Goal: Task Accomplishment & Management: Manage account settings

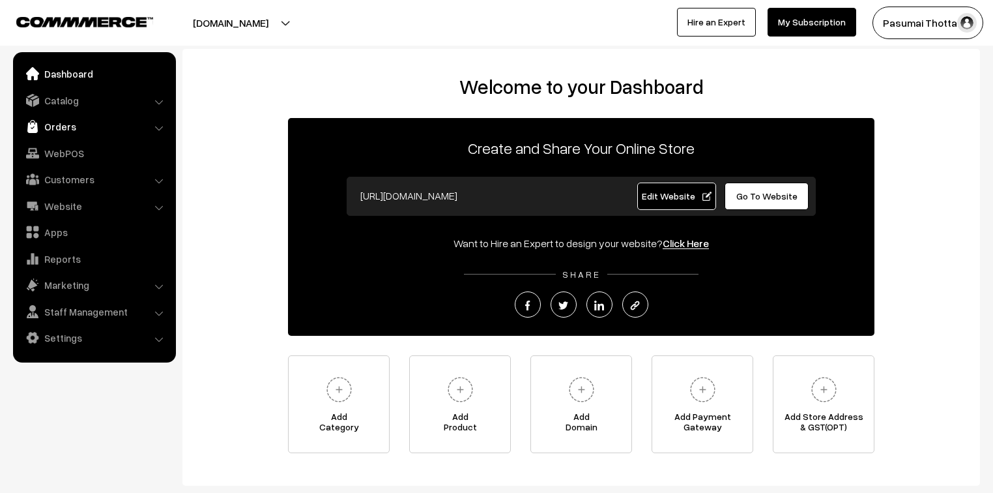
click at [52, 126] on link "Orders" at bounding box center [93, 126] width 155 height 23
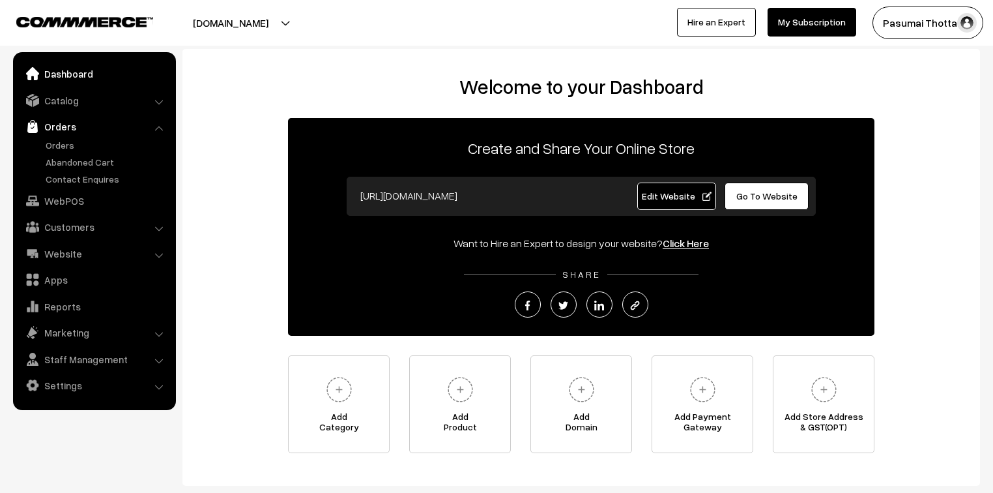
drag, startPoint x: 55, startPoint y: 144, endPoint x: 52, endPoint y: 76, distance: 67.8
click at [55, 145] on link "Orders" at bounding box center [106, 145] width 129 height 14
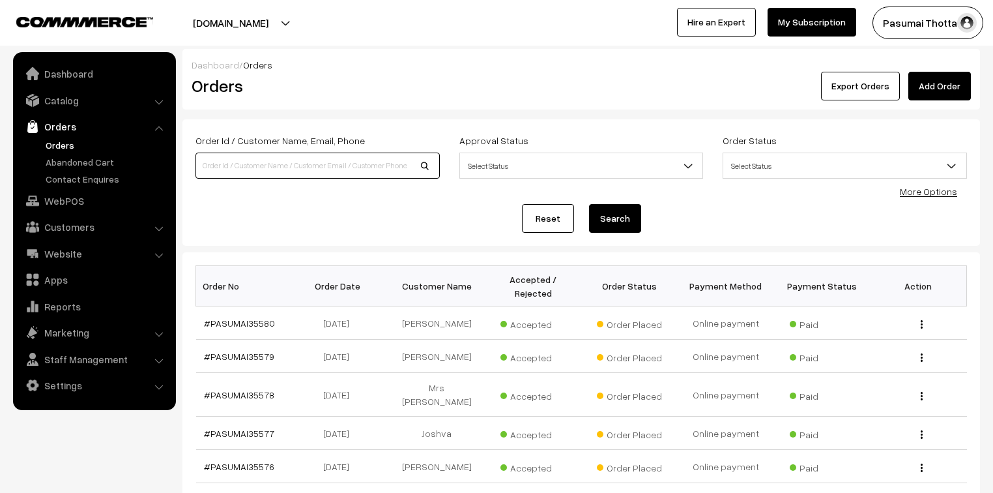
click at [209, 167] on input at bounding box center [317, 165] width 244 height 26
type input "8778032022"
click at [589, 204] on button "Search" at bounding box center [615, 218] width 52 height 29
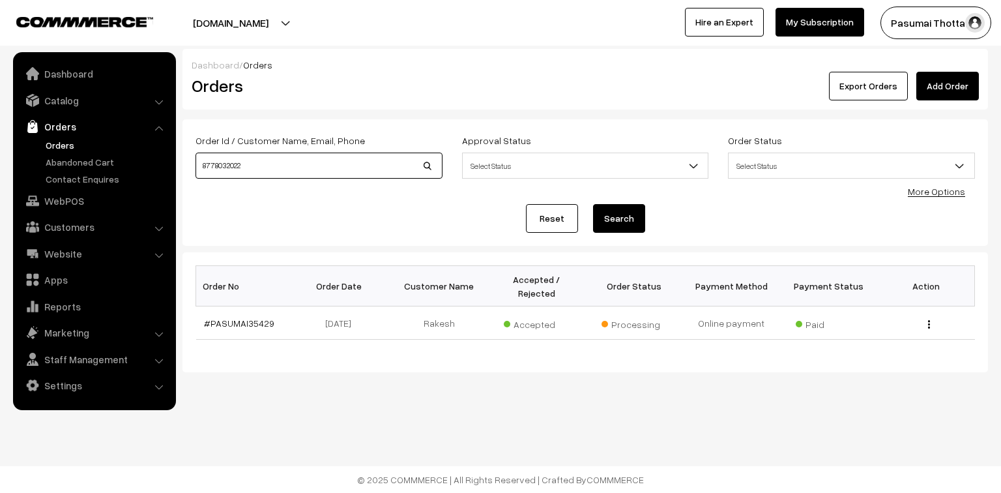
drag, startPoint x: 261, startPoint y: 173, endPoint x: 172, endPoint y: 173, distance: 89.3
click at [172, 173] on body "Thank you for showing interest. Our team will call you shortly. Close pasumaith…" at bounding box center [500, 246] width 1001 height 493
click at [55, 146] on link "Orders" at bounding box center [106, 145] width 129 height 14
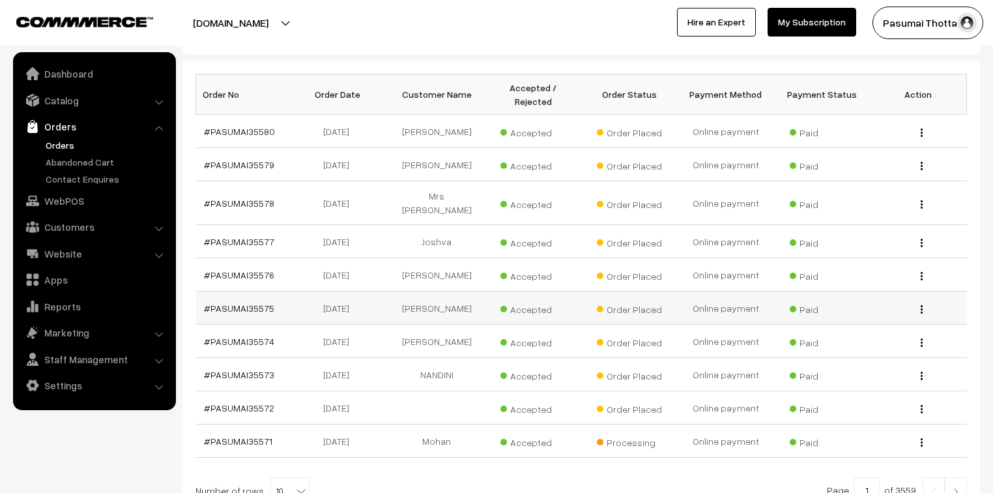
scroll to position [209, 0]
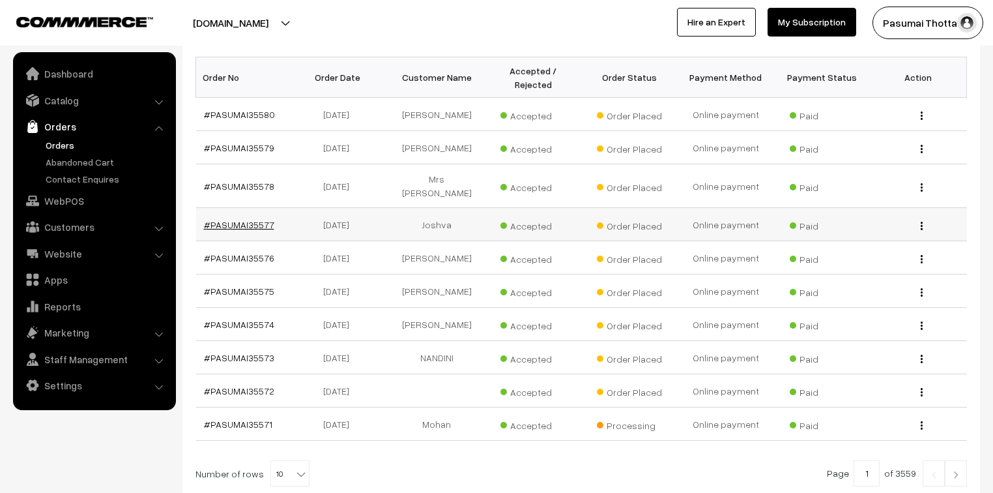
drag, startPoint x: 255, startPoint y: 192, endPoint x: 237, endPoint y: 202, distance: 21.3
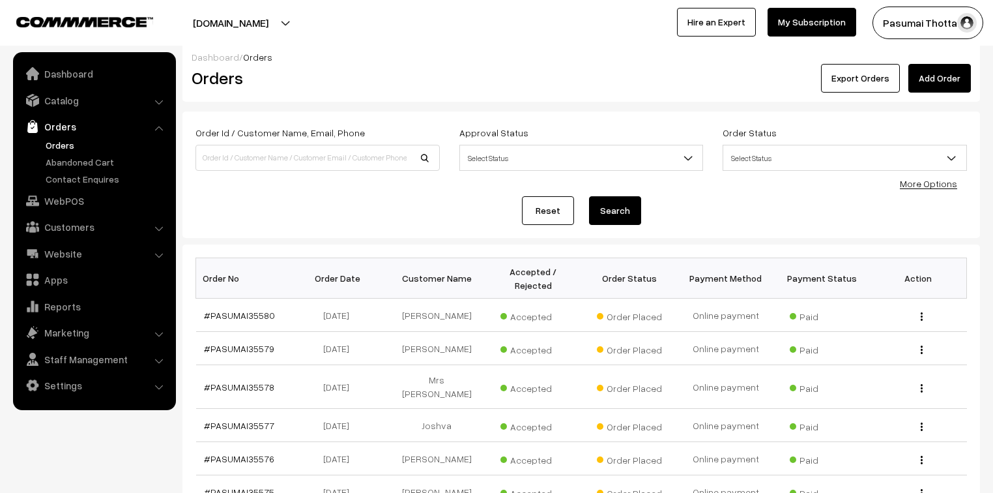
scroll to position [0, 0]
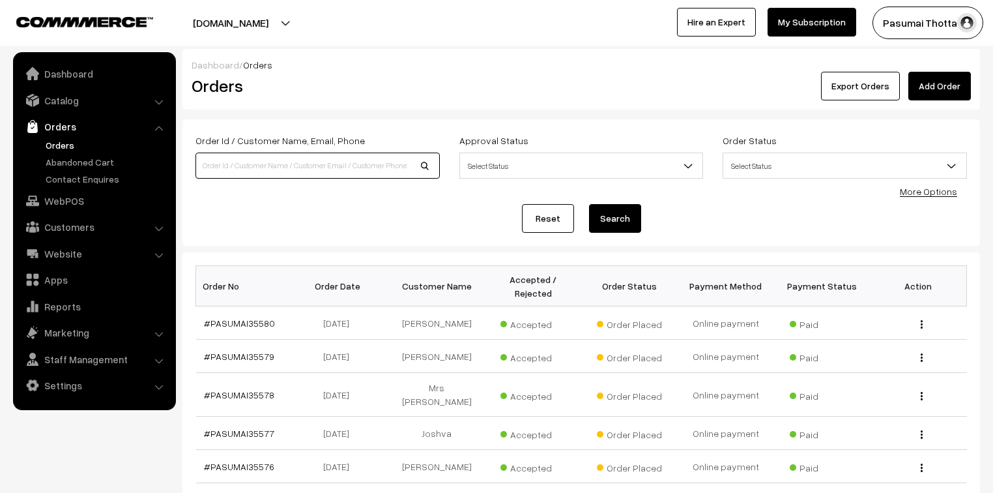
click at [252, 167] on input at bounding box center [317, 165] width 244 height 26
type input "35429"
click at [589, 204] on button "Search" at bounding box center [615, 218] width 52 height 29
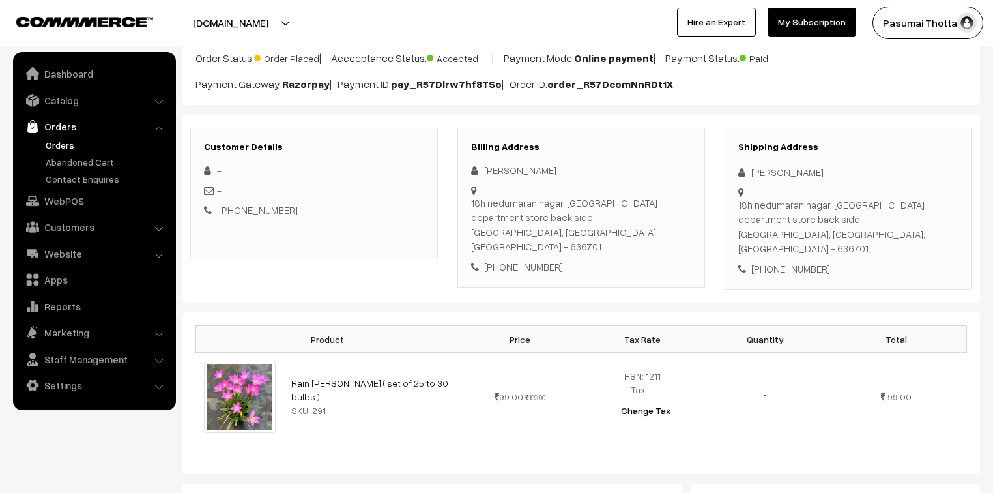
scroll to position [156, 0]
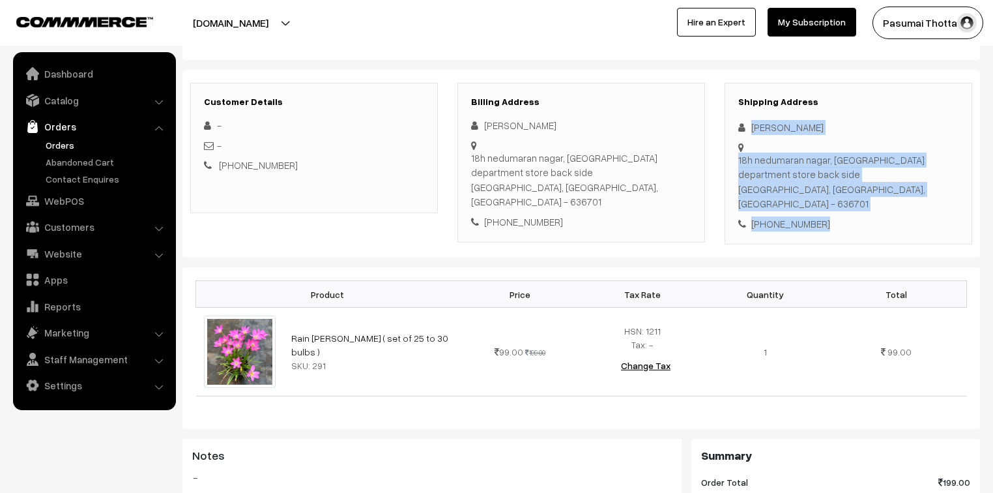
drag, startPoint x: 749, startPoint y: 126, endPoint x: 846, endPoint y: 201, distance: 122.3
click at [846, 201] on div "Shipping Address Lakshmi Mani 18h nedumaran nagar, Ranga department store back …" at bounding box center [849, 164] width 248 height 162
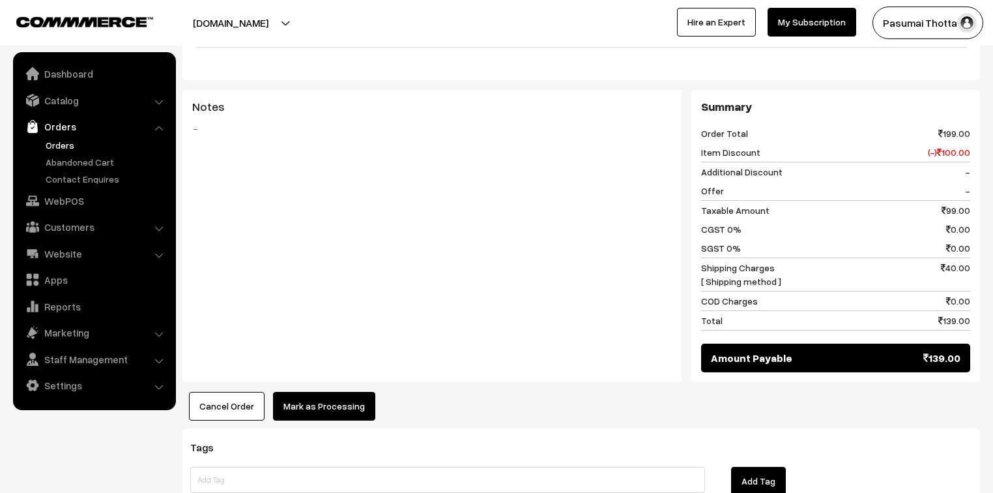
scroll to position [601, 0]
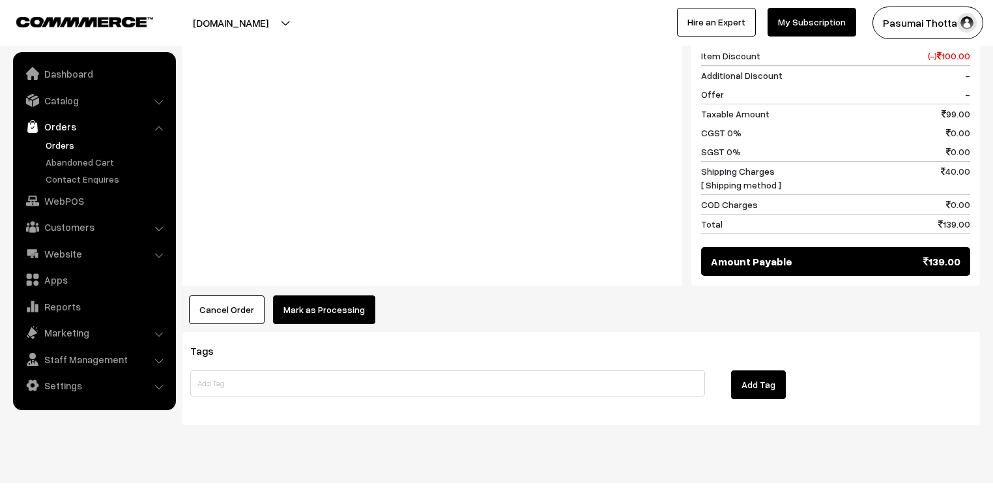
click at [354, 295] on button "Mark as Processing" at bounding box center [324, 309] width 102 height 29
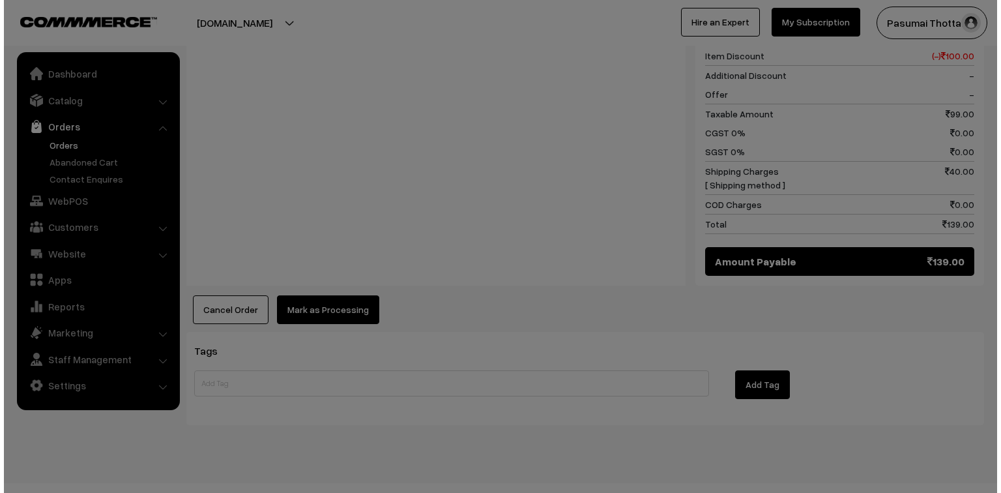
scroll to position [602, 0]
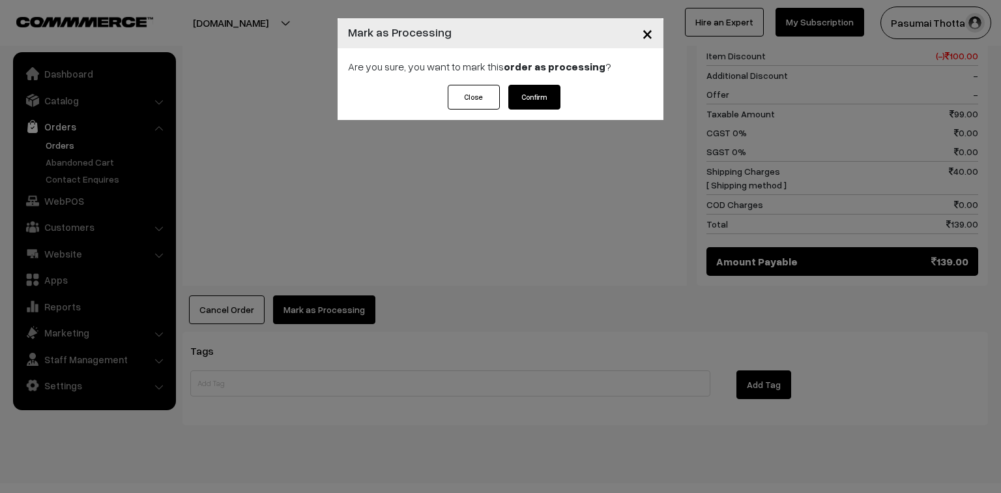
click at [541, 93] on button "Confirm" at bounding box center [534, 97] width 52 height 25
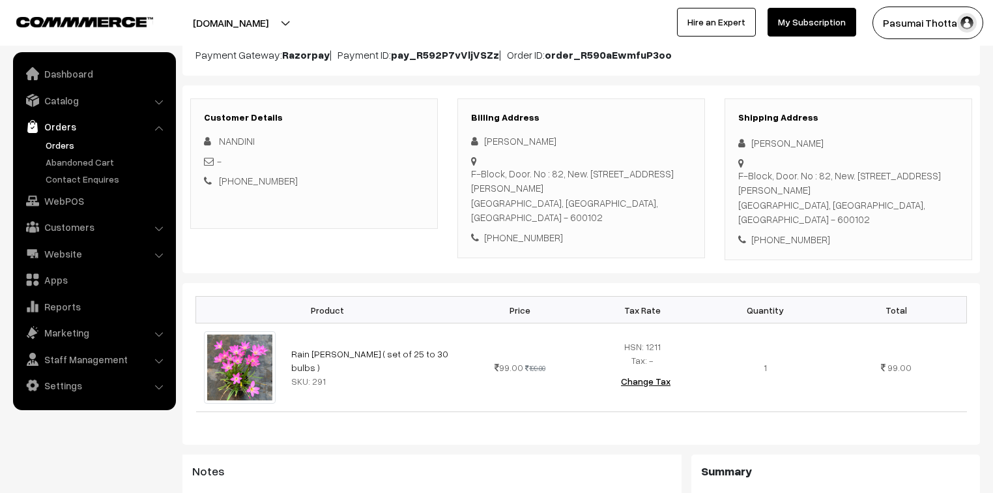
scroll to position [156, 0]
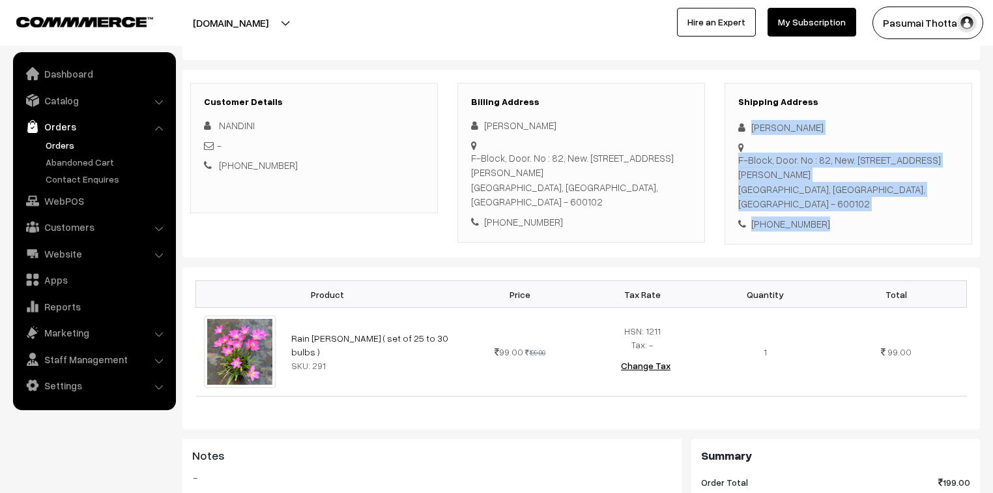
drag, startPoint x: 749, startPoint y: 124, endPoint x: 843, endPoint y: 209, distance: 126.9
click at [843, 209] on div "Shipping Address [PERSON_NAME] F-Block, Door. No : 82, New. [STREET_ADDRESS][PE…" at bounding box center [849, 164] width 248 height 162
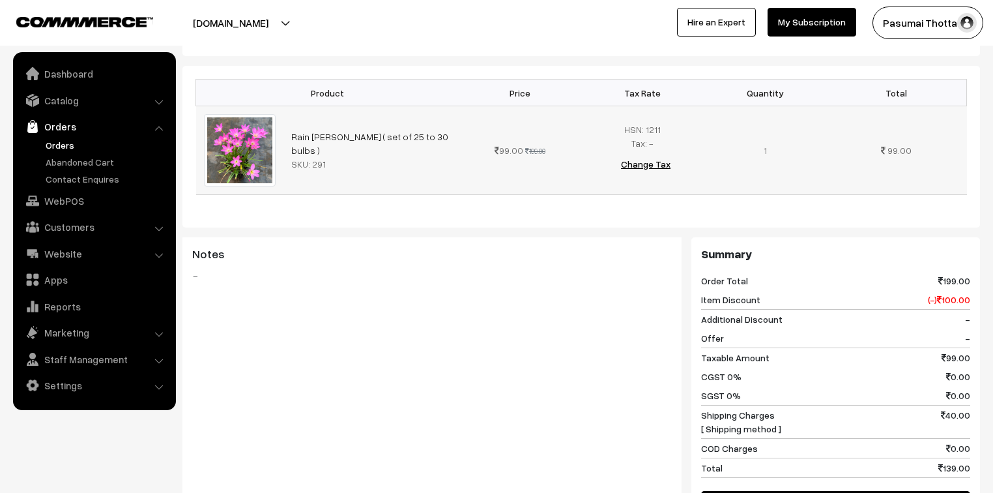
scroll to position [573, 0]
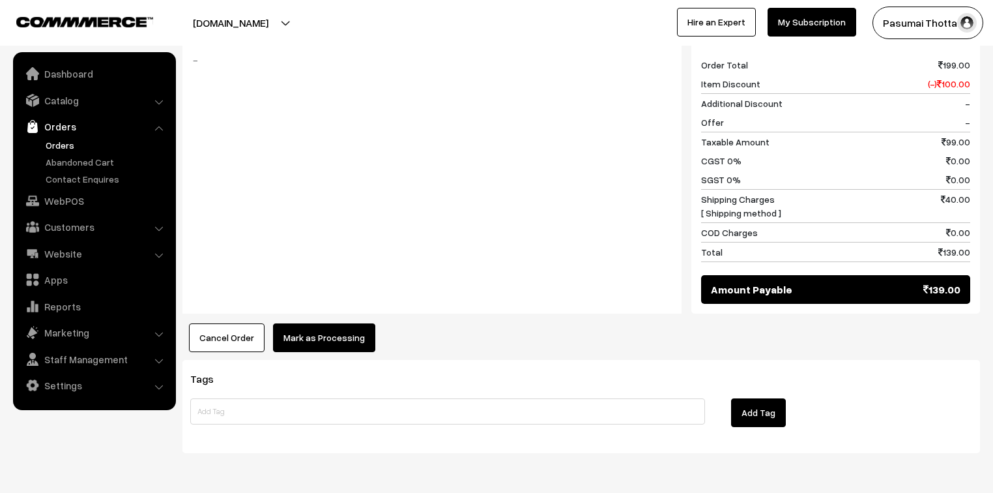
click at [336, 323] on button "Mark as Processing" at bounding box center [324, 337] width 102 height 29
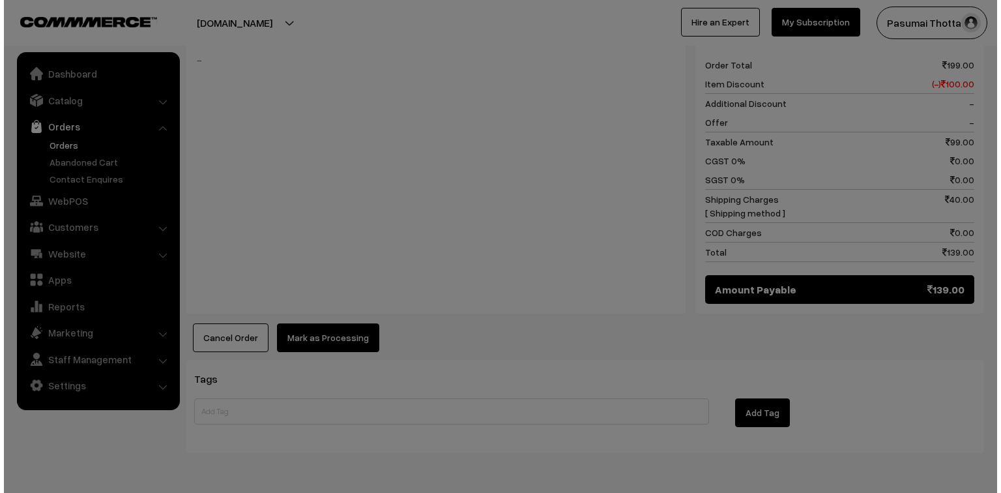
scroll to position [574, 0]
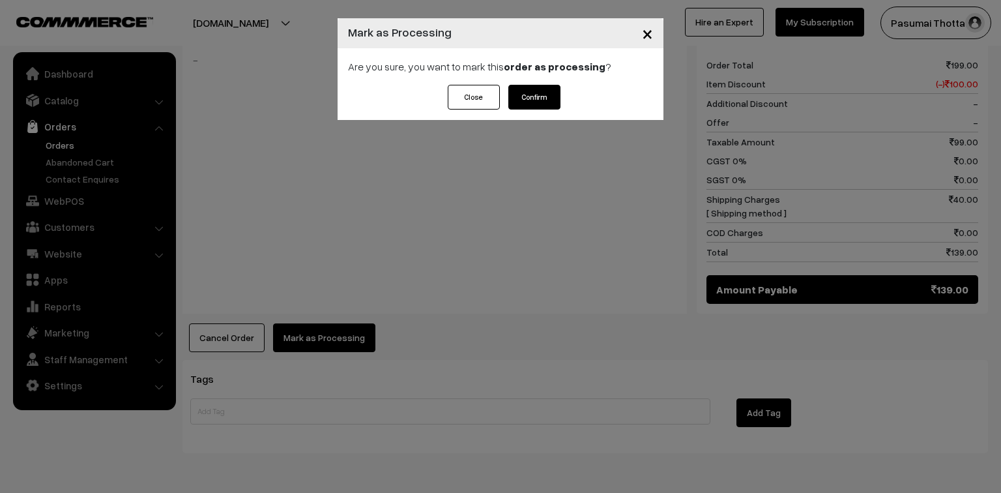
click at [530, 98] on button "Confirm" at bounding box center [534, 97] width 52 height 25
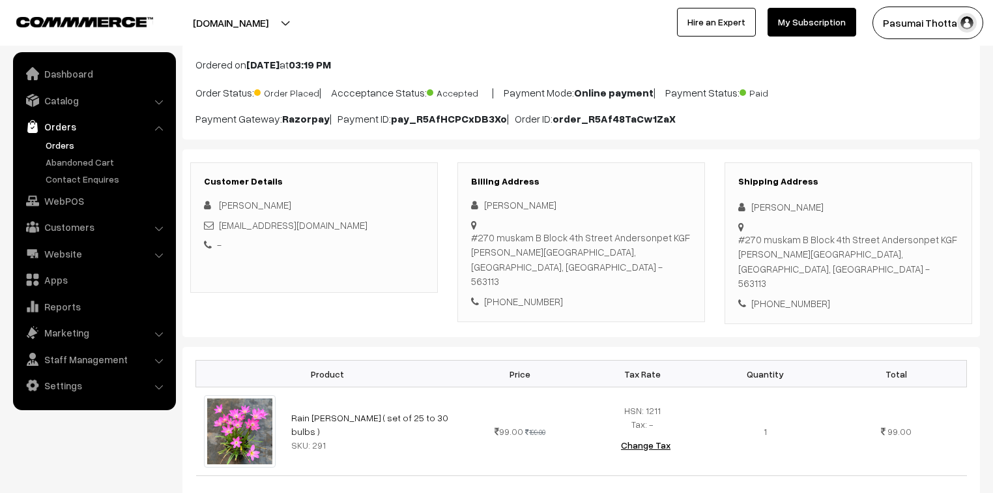
scroll to position [104, 0]
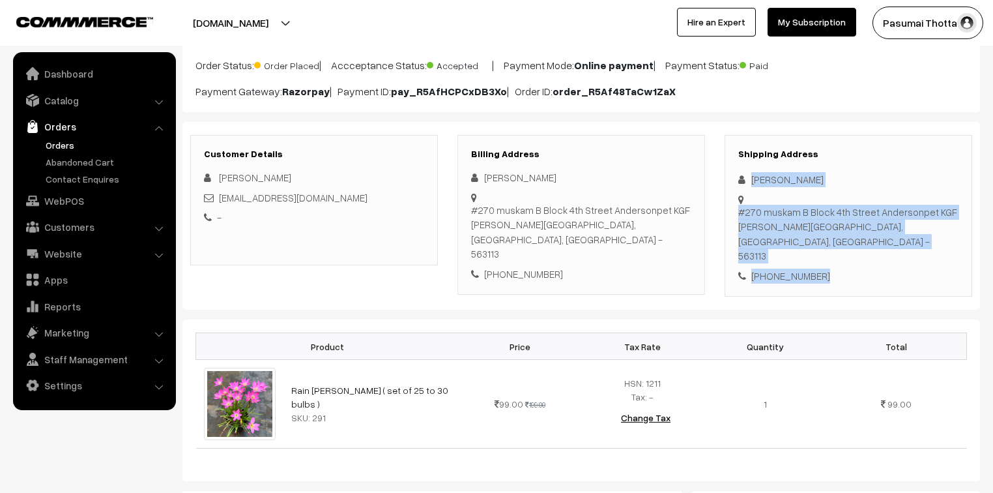
drag, startPoint x: 747, startPoint y: 178, endPoint x: 836, endPoint y: 247, distance: 112.9
click at [836, 247] on div "Shipping Address [PERSON_NAME] [STREET_ADDRESS][PERSON_NAME] [PHONE_NUMBER]" at bounding box center [849, 216] width 248 height 162
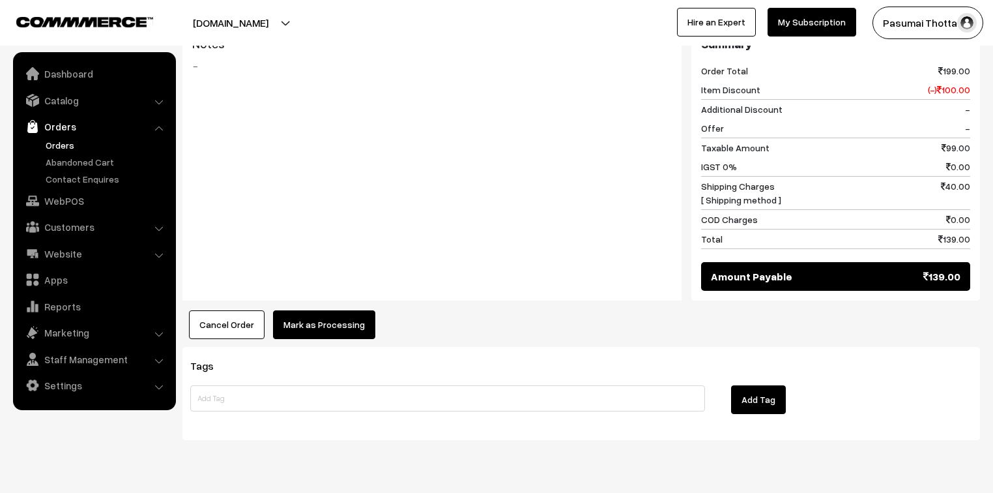
click at [349, 310] on button "Mark as Processing" at bounding box center [324, 324] width 102 height 29
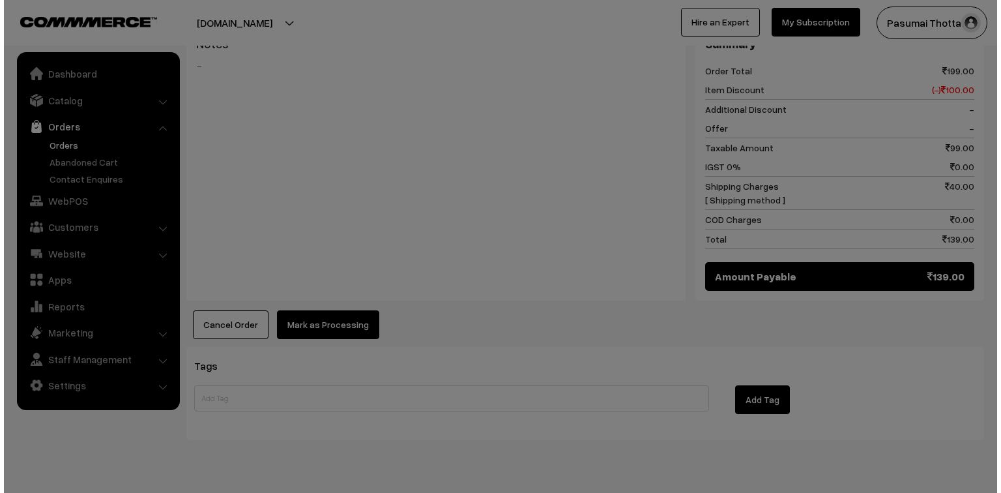
scroll to position [566, 0]
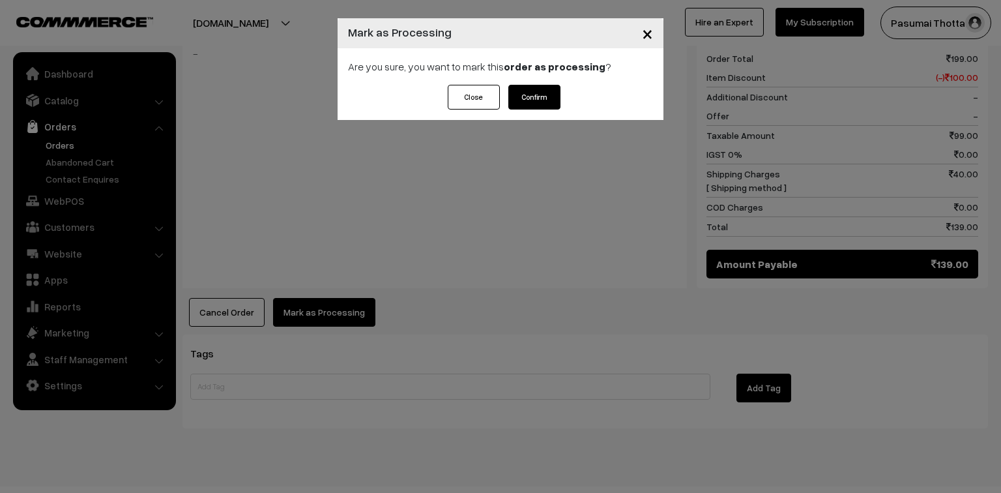
click at [527, 100] on button "Confirm" at bounding box center [534, 97] width 52 height 25
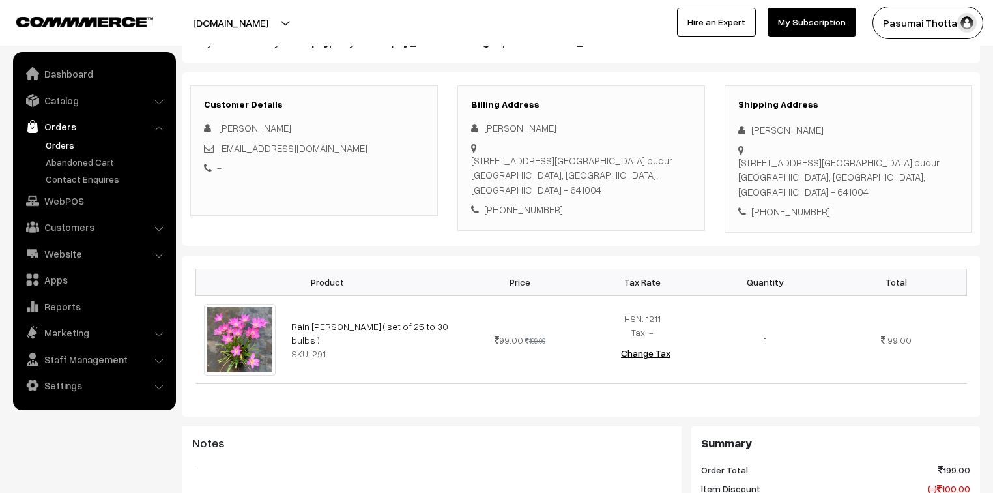
scroll to position [156, 0]
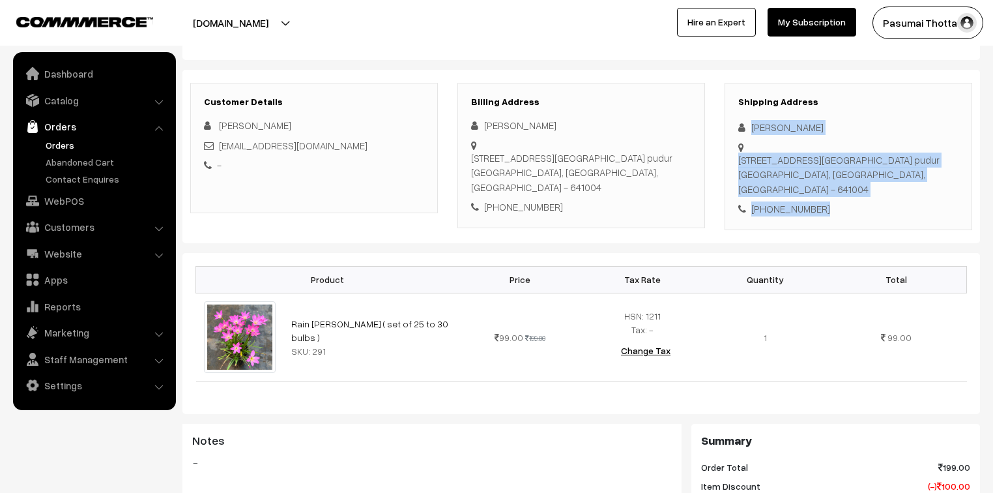
drag, startPoint x: 751, startPoint y: 128, endPoint x: 850, endPoint y: 187, distance: 115.1
click at [850, 187] on div "Shipping Address Sukumar Yuthika 204 mariamman kovil street Pelamedu pudur Coim…" at bounding box center [849, 156] width 248 height 147
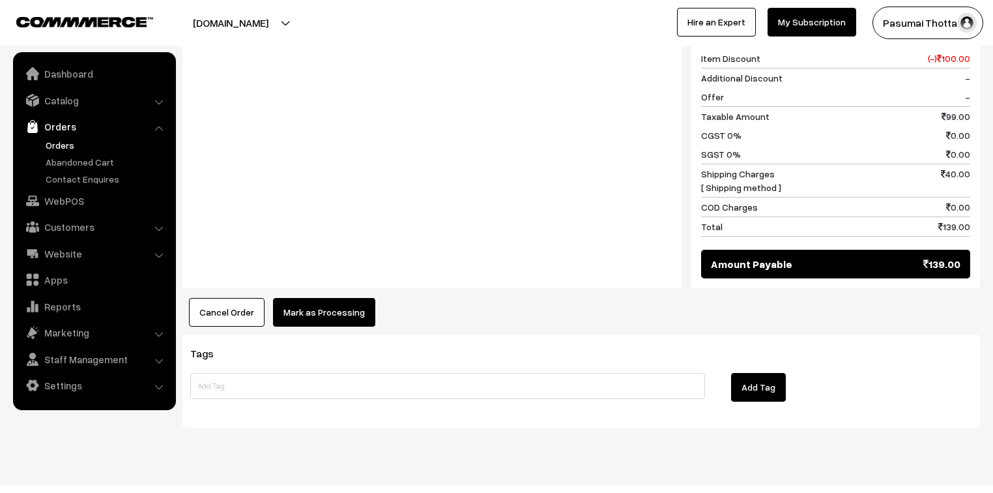
click at [317, 298] on button "Mark as Processing" at bounding box center [324, 312] width 102 height 29
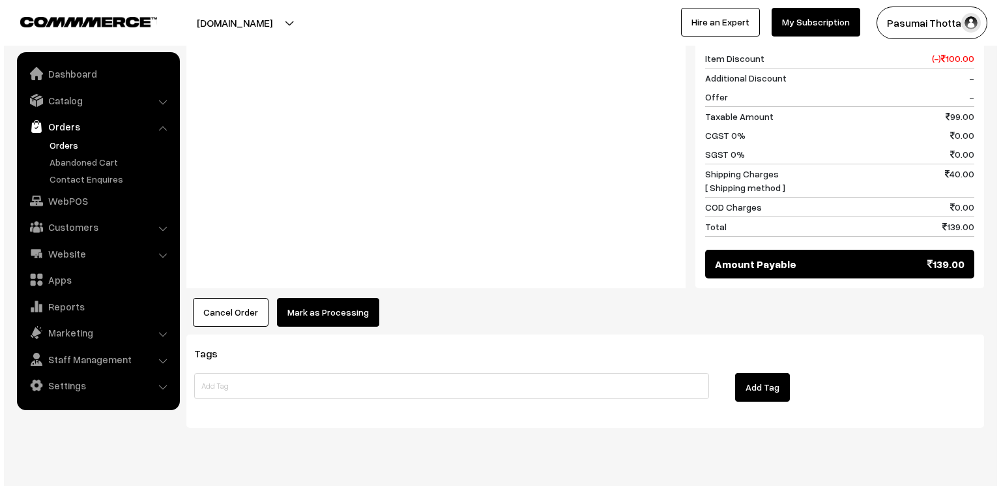
scroll to position [585, 0]
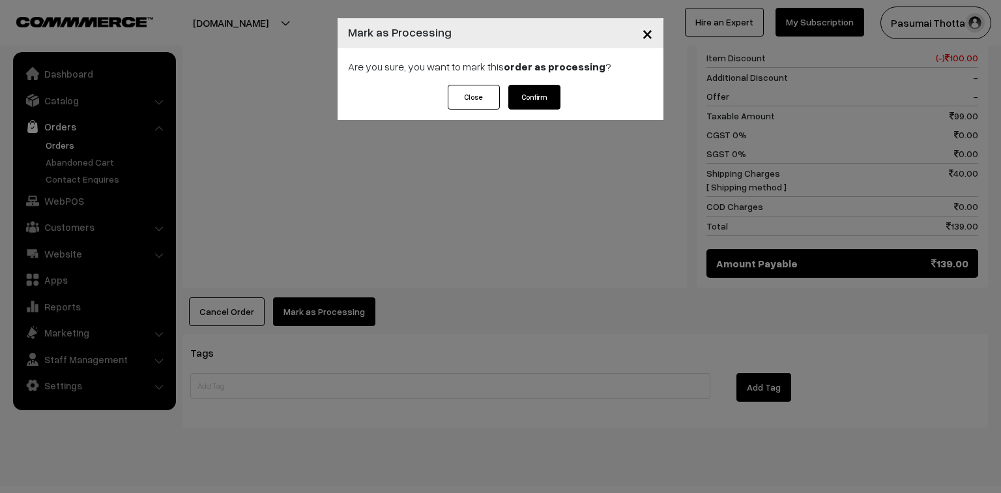
click at [555, 94] on button "Confirm" at bounding box center [534, 97] width 52 height 25
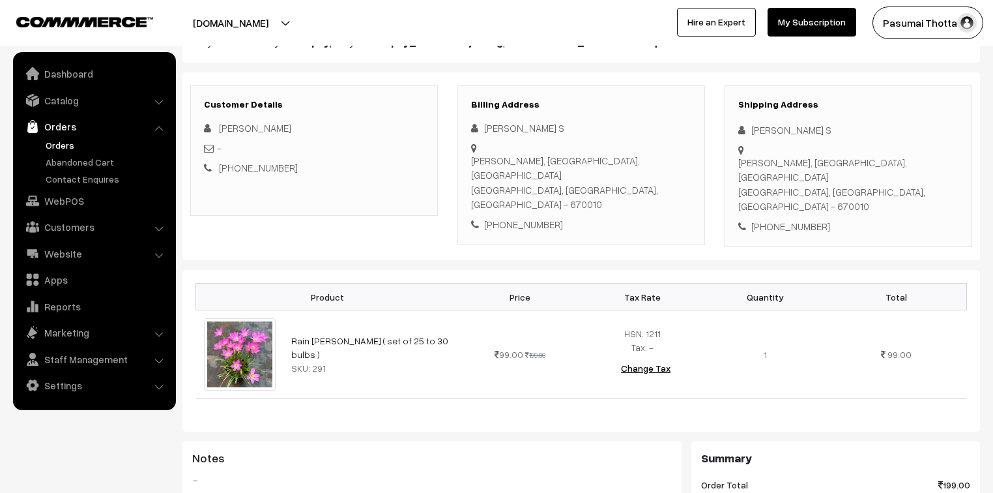
scroll to position [156, 0]
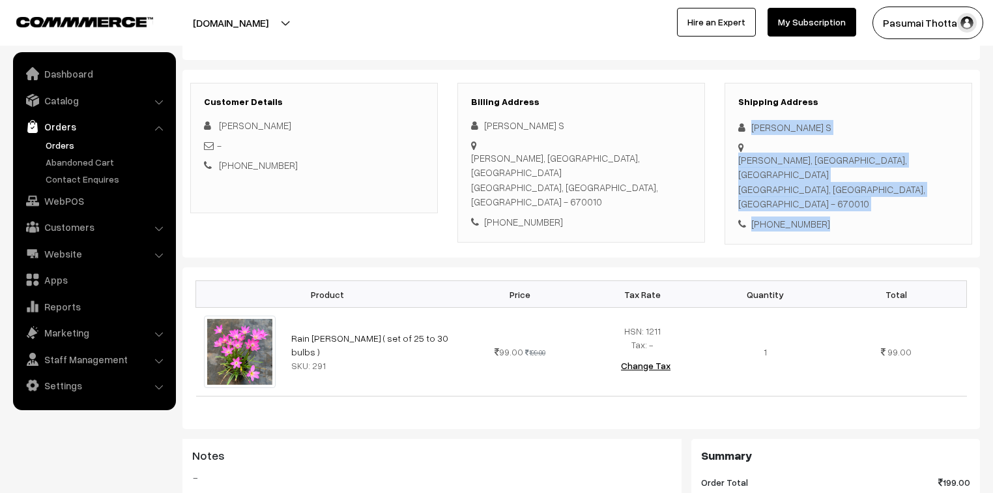
drag, startPoint x: 751, startPoint y: 130, endPoint x: 850, endPoint y: 199, distance: 120.4
click at [850, 199] on div "Shipping Address Jagadeesh S Thayyil Jyothirgamaya, Kalarivathukkal, Valapattna…" at bounding box center [849, 164] width 248 height 162
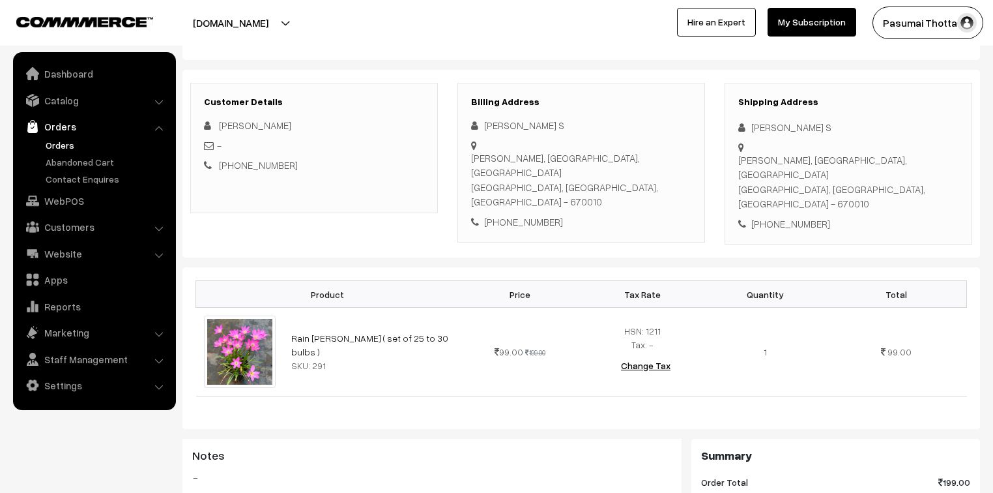
click at [635, 104] on h3 "Billing Address" at bounding box center [581, 101] width 220 height 11
click at [637, 106] on h3 "Billing Address" at bounding box center [581, 101] width 220 height 11
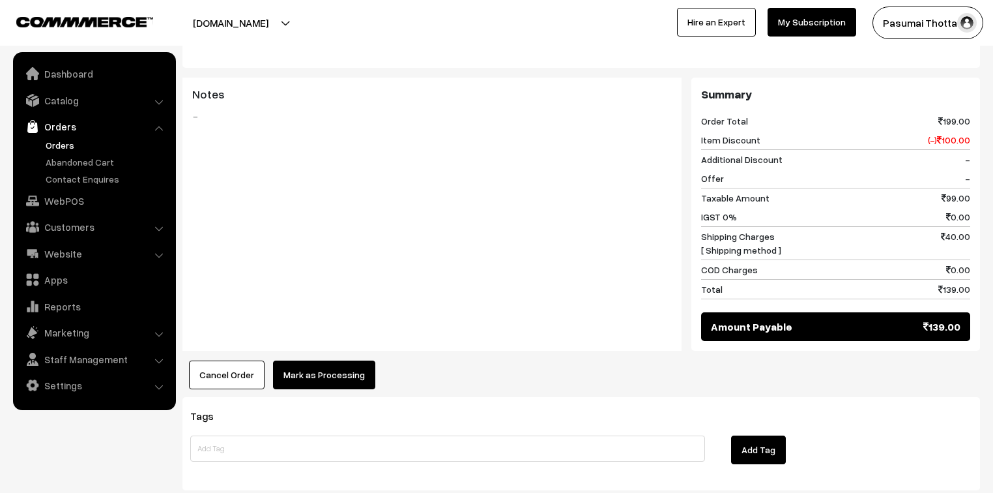
scroll to position [568, 0]
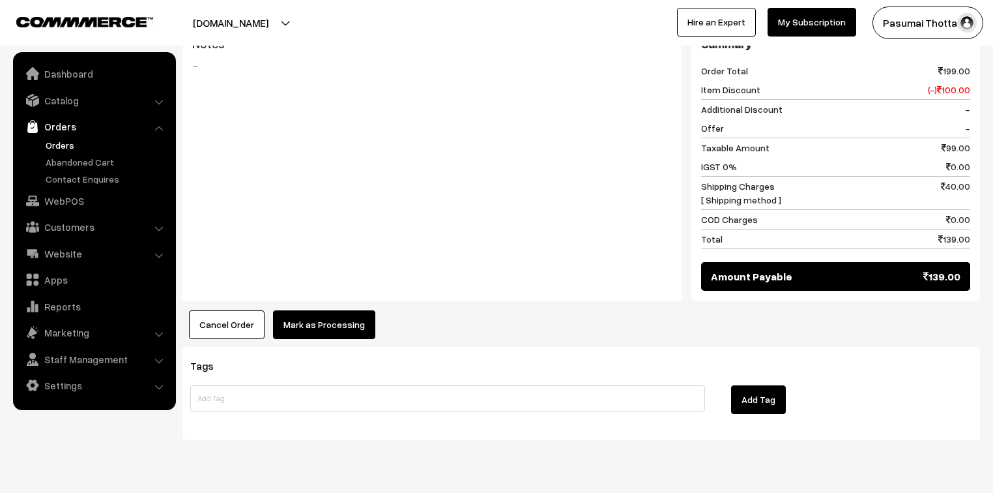
click at [331, 310] on button "Mark as Processing" at bounding box center [324, 324] width 102 height 29
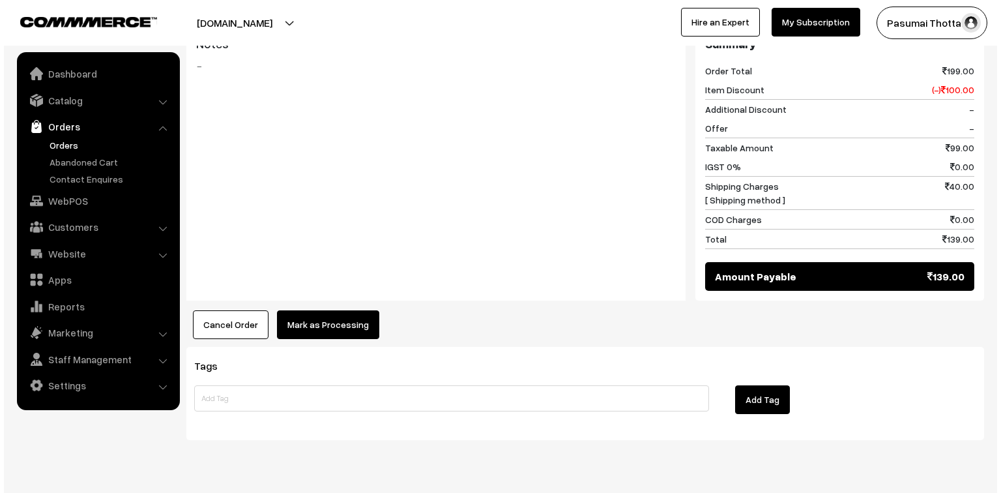
scroll to position [566, 0]
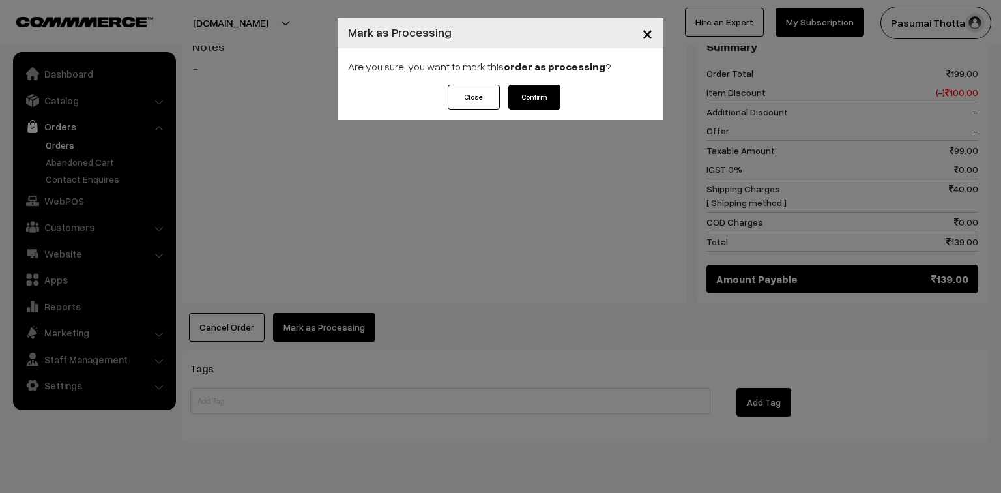
click at [539, 96] on button "Confirm" at bounding box center [534, 97] width 52 height 25
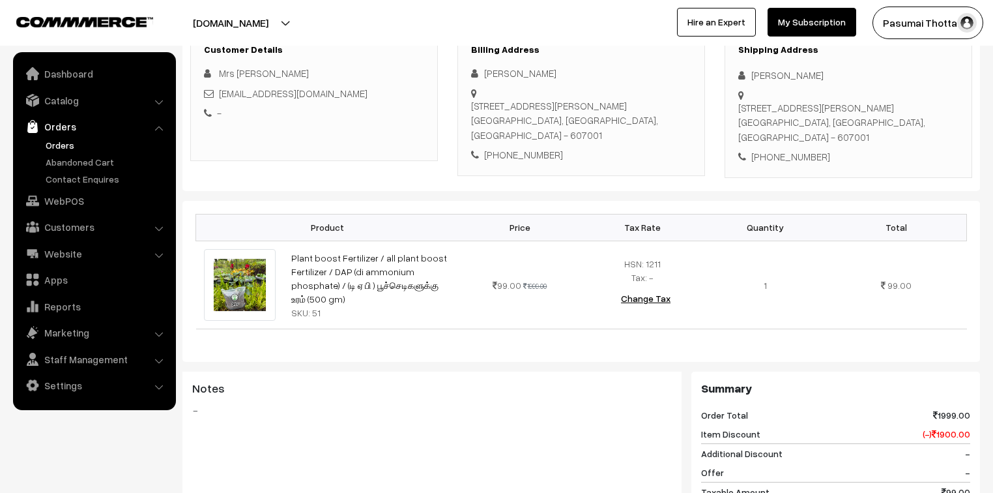
scroll to position [156, 0]
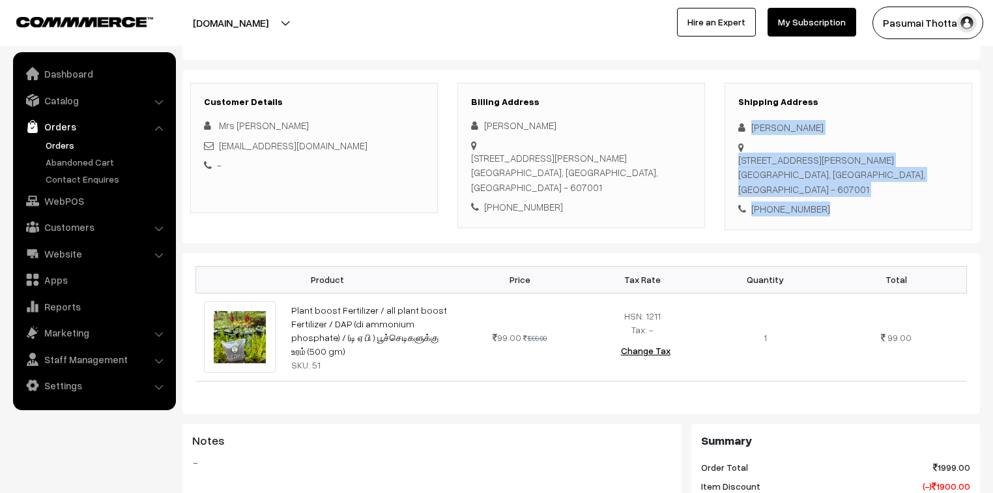
drag, startPoint x: 751, startPoint y: 130, endPoint x: 835, endPoint y: 219, distance: 122.6
click at [835, 219] on div "Shipping Address [PERSON_NAME] [STREET_ADDRESS][PERSON_NAME] [PHONE_NUMBER]" at bounding box center [849, 156] width 248 height 147
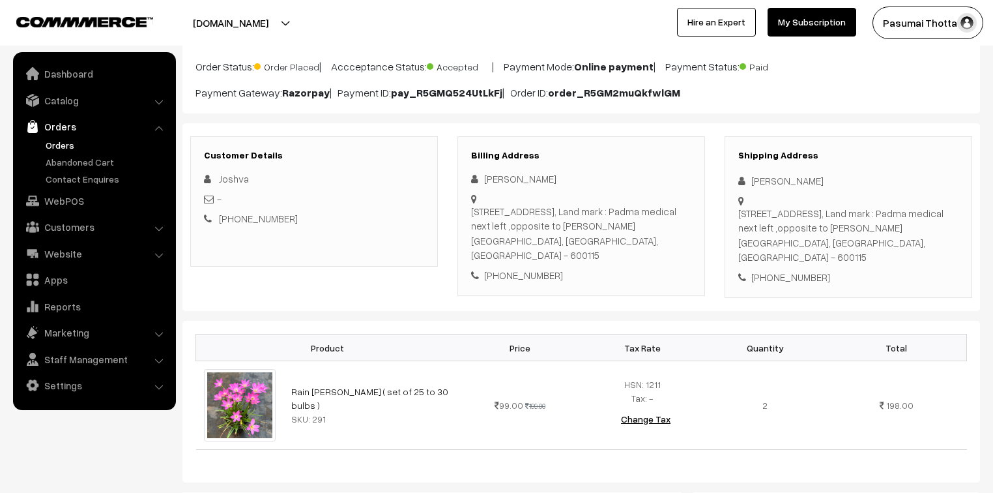
scroll to position [104, 0]
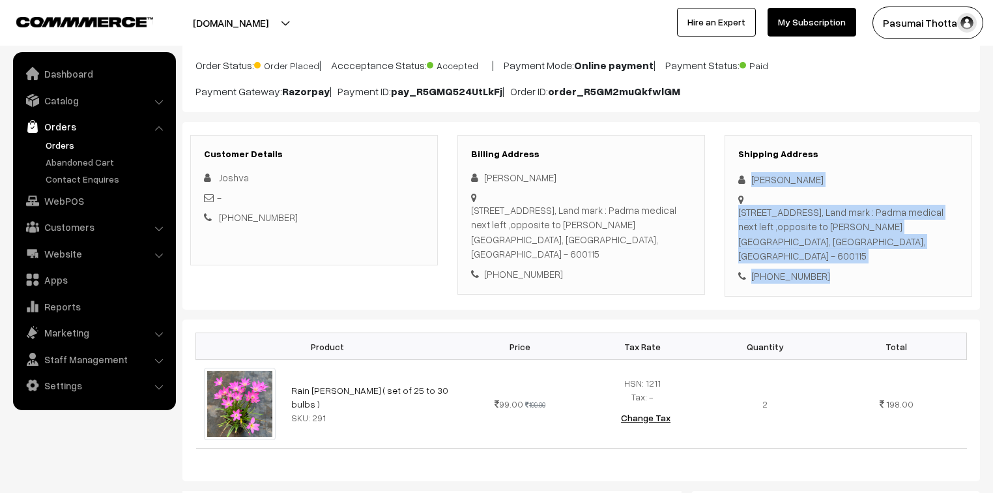
drag, startPoint x: 745, startPoint y: 182, endPoint x: 844, endPoint y: 278, distance: 136.9
click at [844, 278] on div "Shipping Address Joshva Paul 2/159 East Coast Road, Injambakkam, chennai -115, …" at bounding box center [849, 216] width 248 height 162
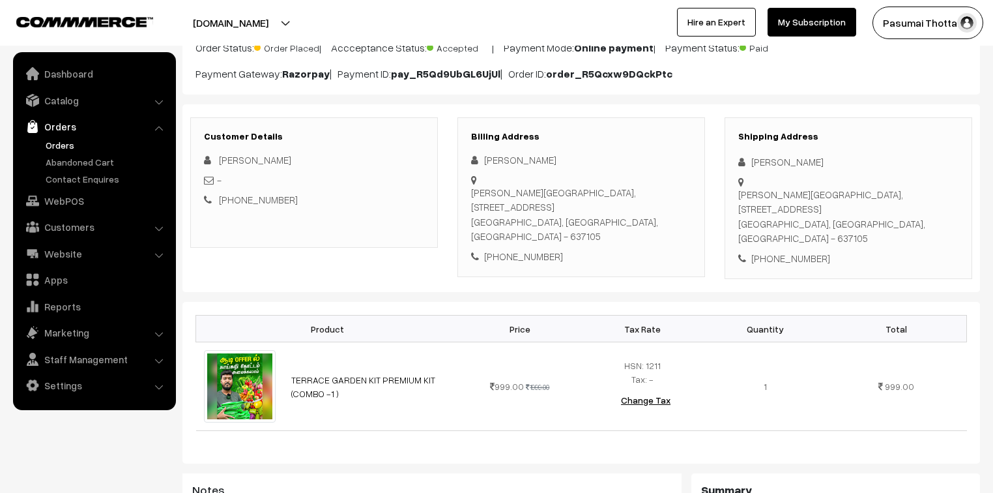
scroll to position [104, 0]
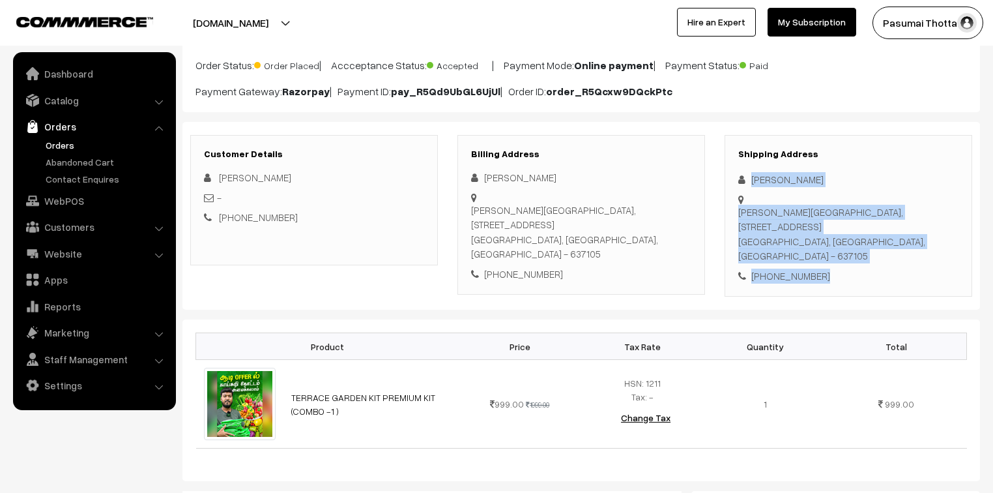
drag, startPoint x: 745, startPoint y: 179, endPoint x: 844, endPoint y: 269, distance: 133.3
click at [844, 269] on div "Shipping Address Suseela Chandran Karthic medical centre,5/148A , Chinnanatchiy…" at bounding box center [849, 216] width 248 height 162
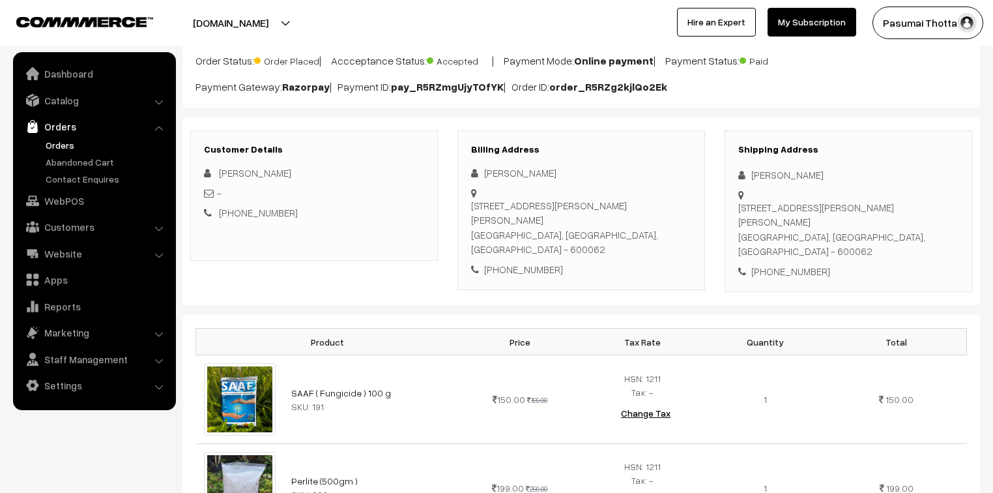
scroll to position [104, 0]
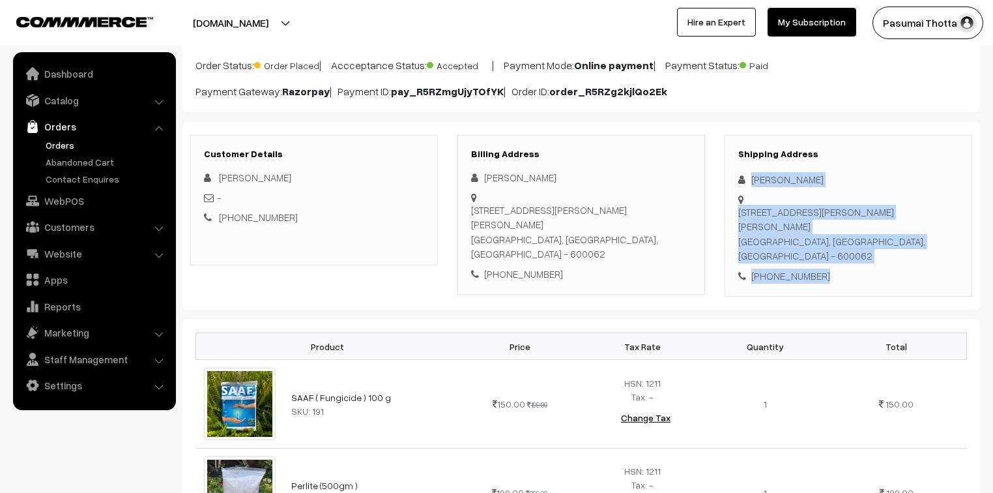
drag, startPoint x: 750, startPoint y: 183, endPoint x: 828, endPoint y: 268, distance: 115.3
click at [828, 268] on div "Shipping Address Srividhya B Plot No-16, A-Sector, 9th Avenue Siva Sakthi Nagar…" at bounding box center [849, 216] width 248 height 162
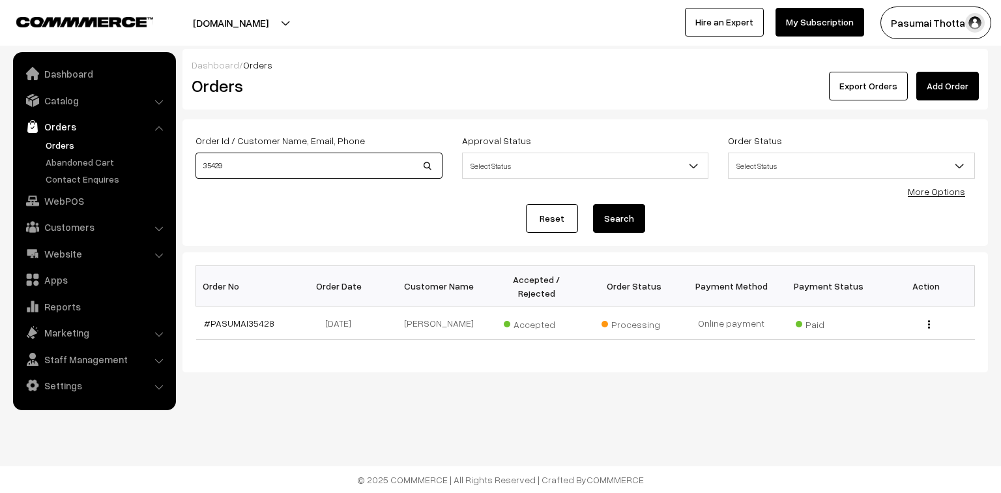
drag, startPoint x: 256, startPoint y: 308, endPoint x: 226, endPoint y: 171, distance: 140.1
click at [226, 171] on input "35429" at bounding box center [318, 165] width 247 height 26
click at [593, 204] on button "Search" at bounding box center [619, 218] width 52 height 29
drag, startPoint x: 233, startPoint y: 169, endPoint x: 201, endPoint y: 162, distance: 33.4
click at [201, 162] on input "35429" at bounding box center [318, 165] width 247 height 26
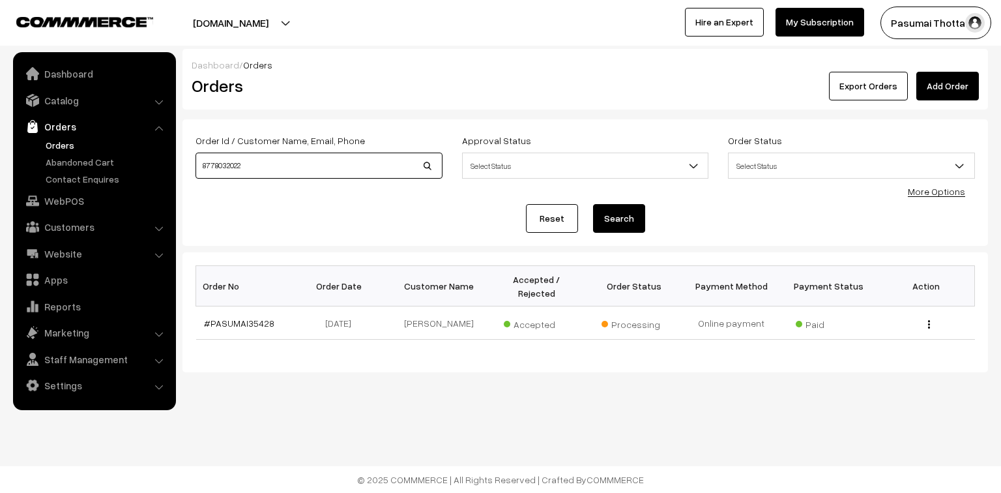
type input "8778032022"
click at [593, 204] on button "Search" at bounding box center [619, 218] width 52 height 29
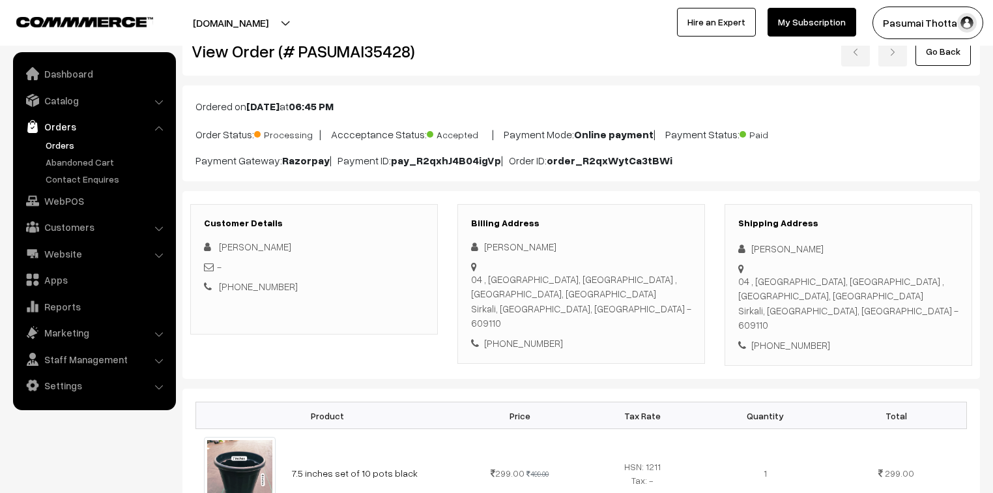
scroll to position [313, 0]
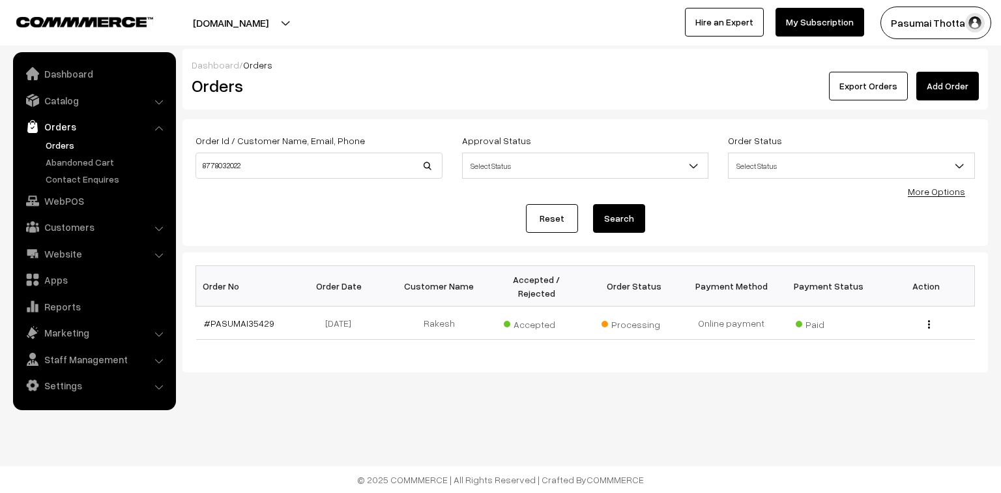
click at [55, 139] on link "Orders" at bounding box center [106, 145] width 129 height 14
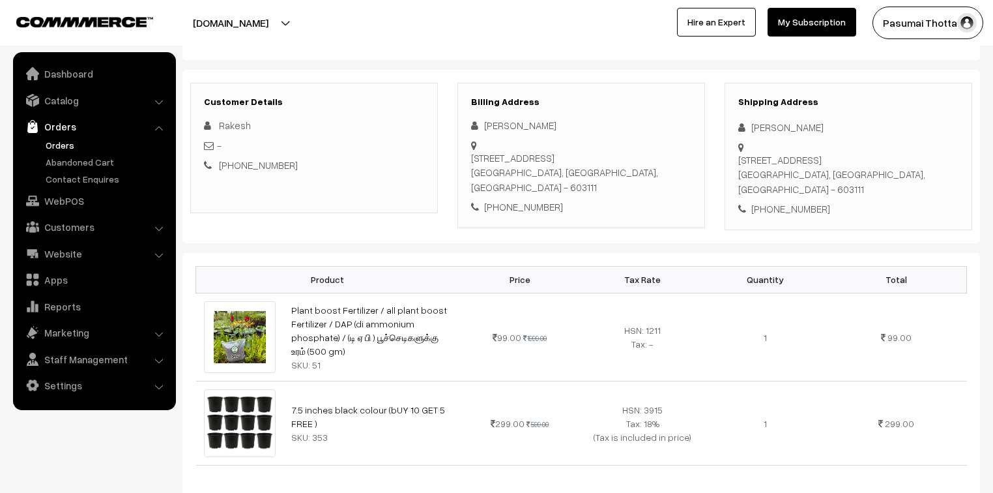
scroll to position [156, 0]
